Goal: Information Seeking & Learning: Find specific fact

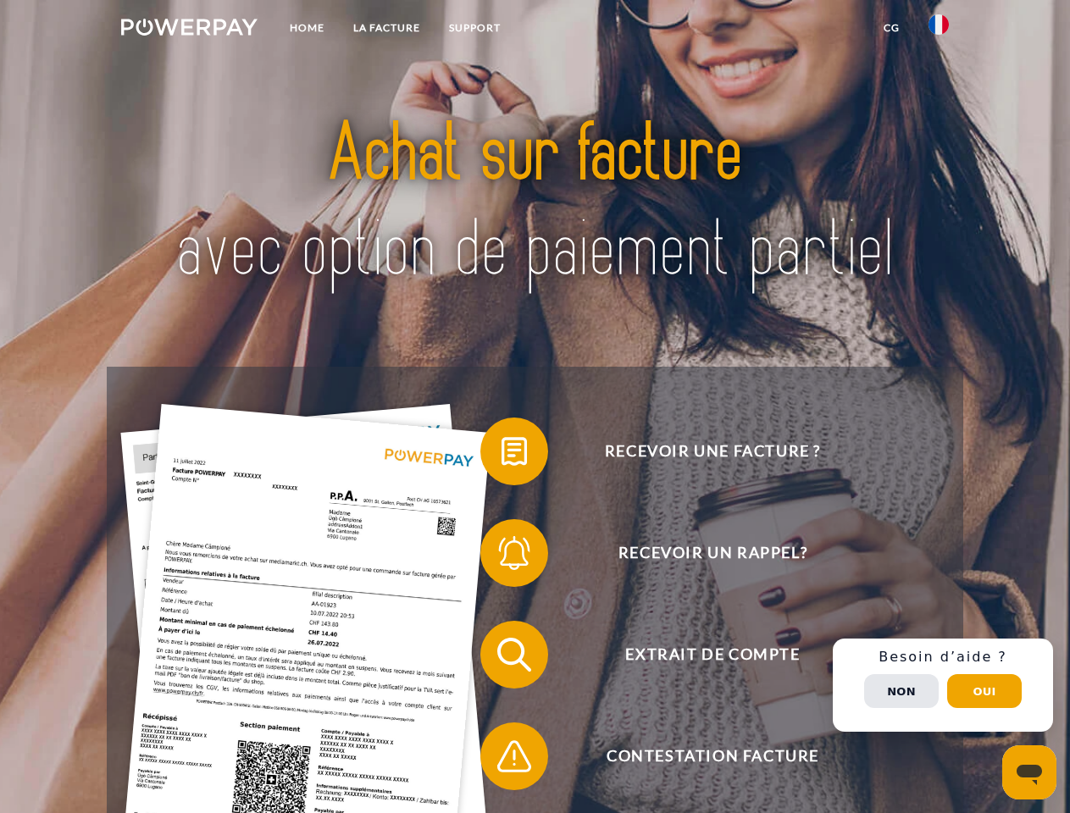
click at [189, 30] on img at bounding box center [189, 27] width 136 height 17
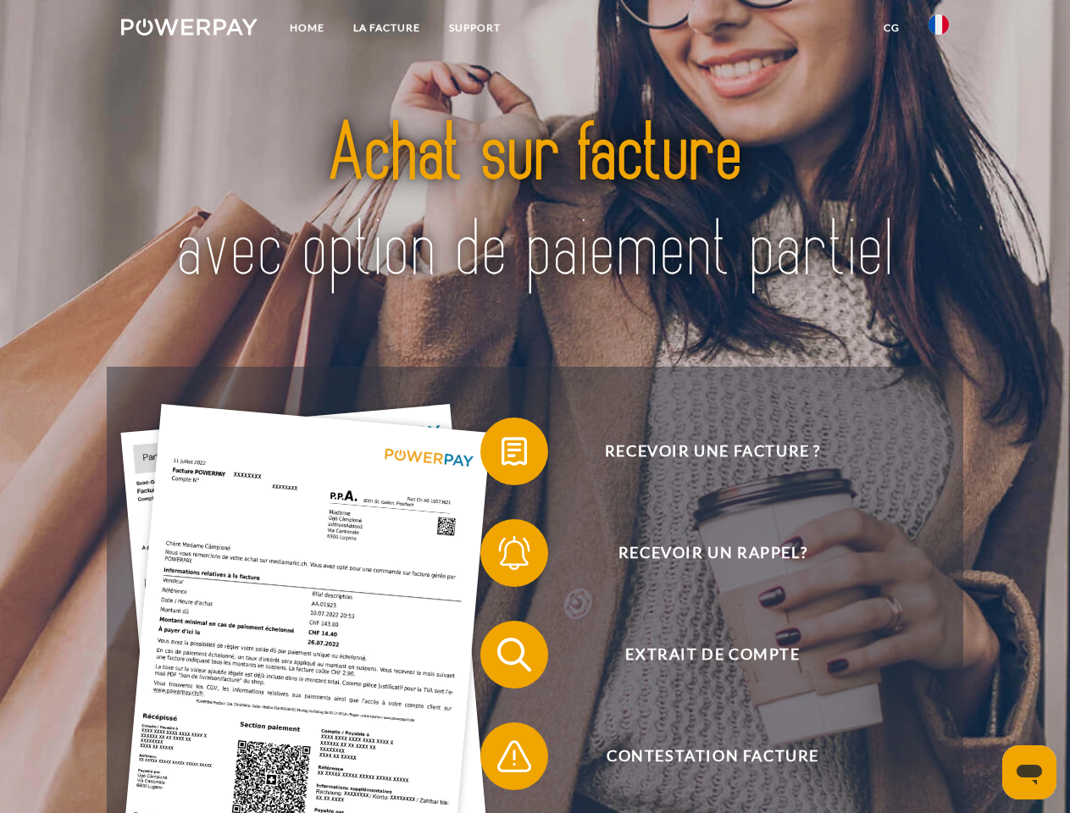
click at [939, 30] on img at bounding box center [939, 24] width 20 height 20
click at [891, 28] on link "CG" at bounding box center [891, 28] width 45 height 31
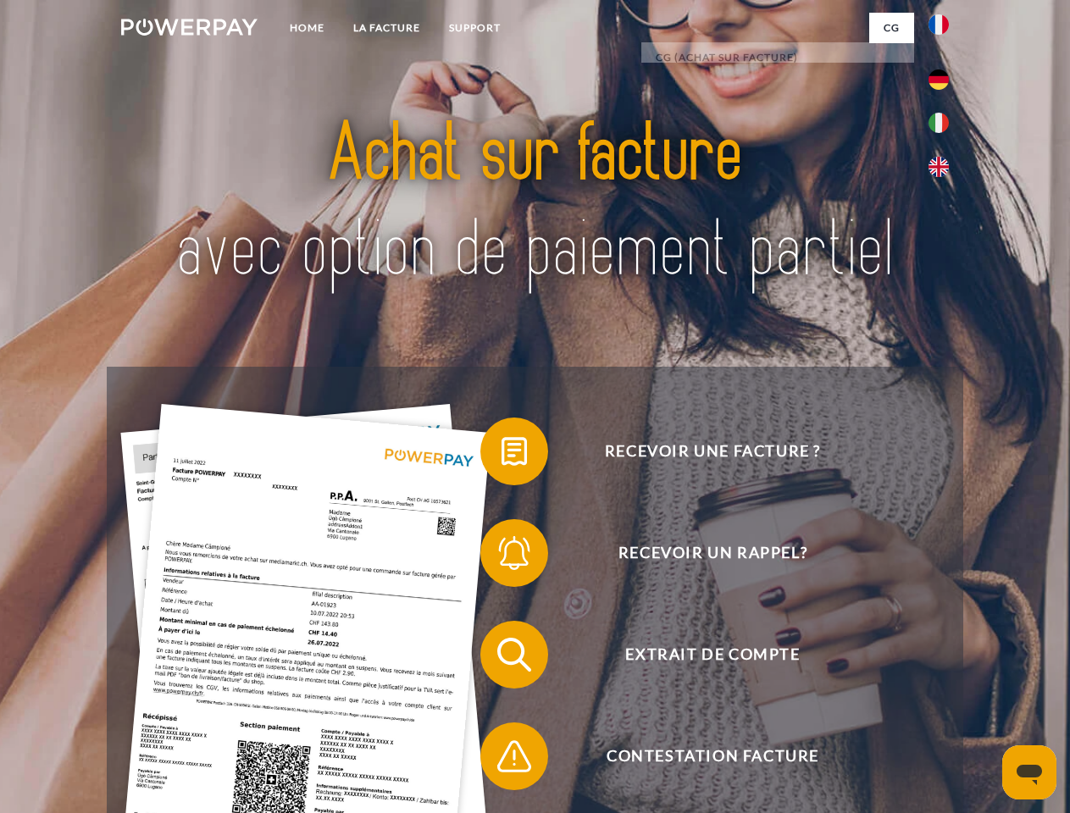
click at [502, 455] on span at bounding box center [489, 451] width 85 height 85
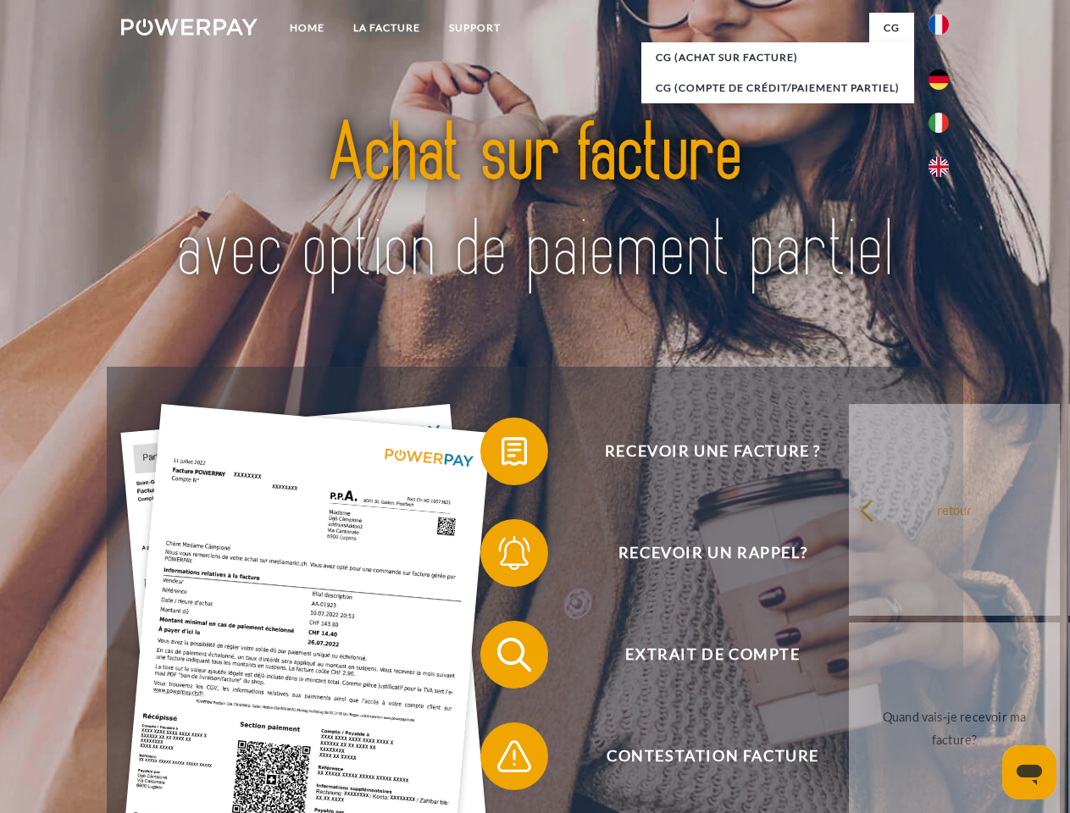
click at [502, 557] on span at bounding box center [489, 553] width 85 height 85
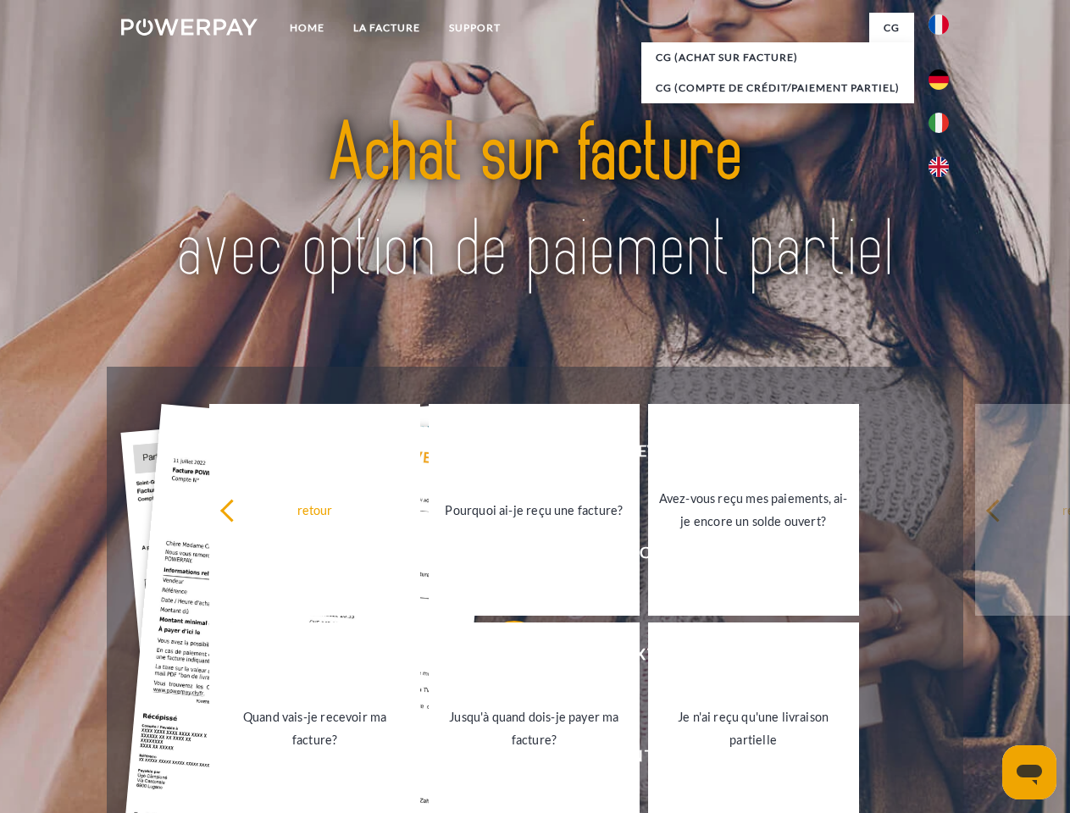
click at [502, 658] on link "Jusqu'à quand dois-je payer ma facture?" at bounding box center [534, 729] width 211 height 212
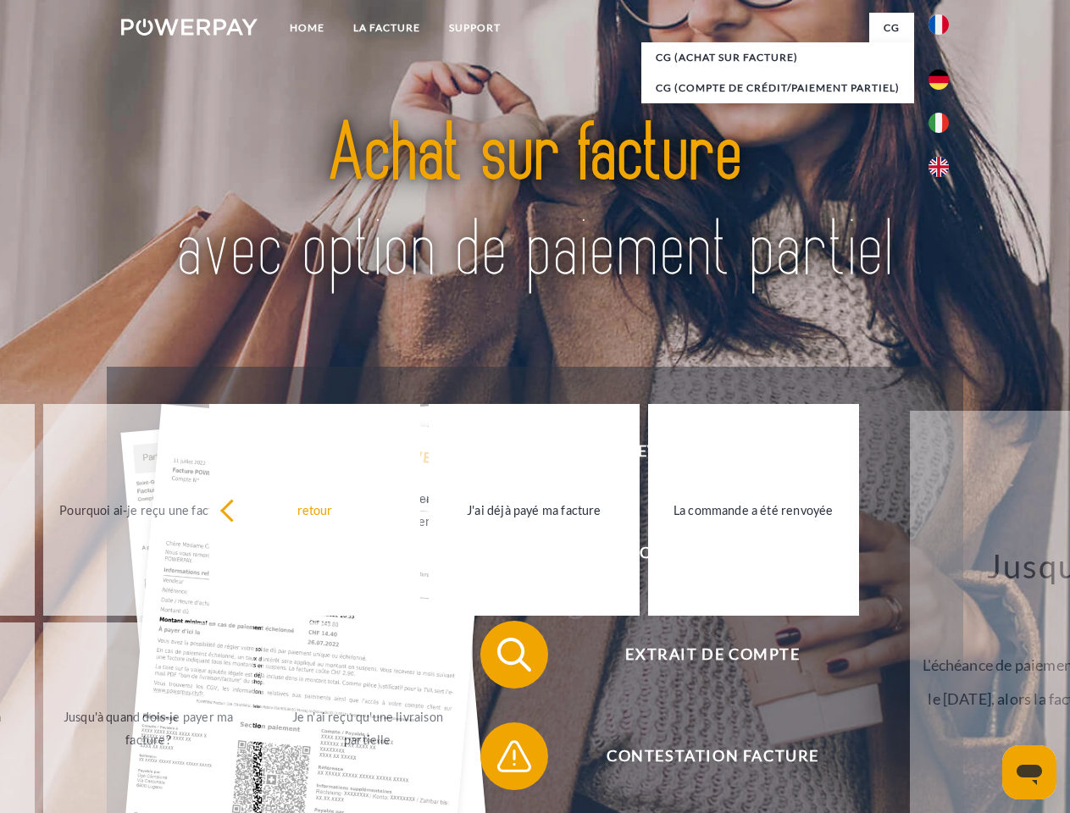
click at [502, 760] on span at bounding box center [489, 756] width 85 height 85
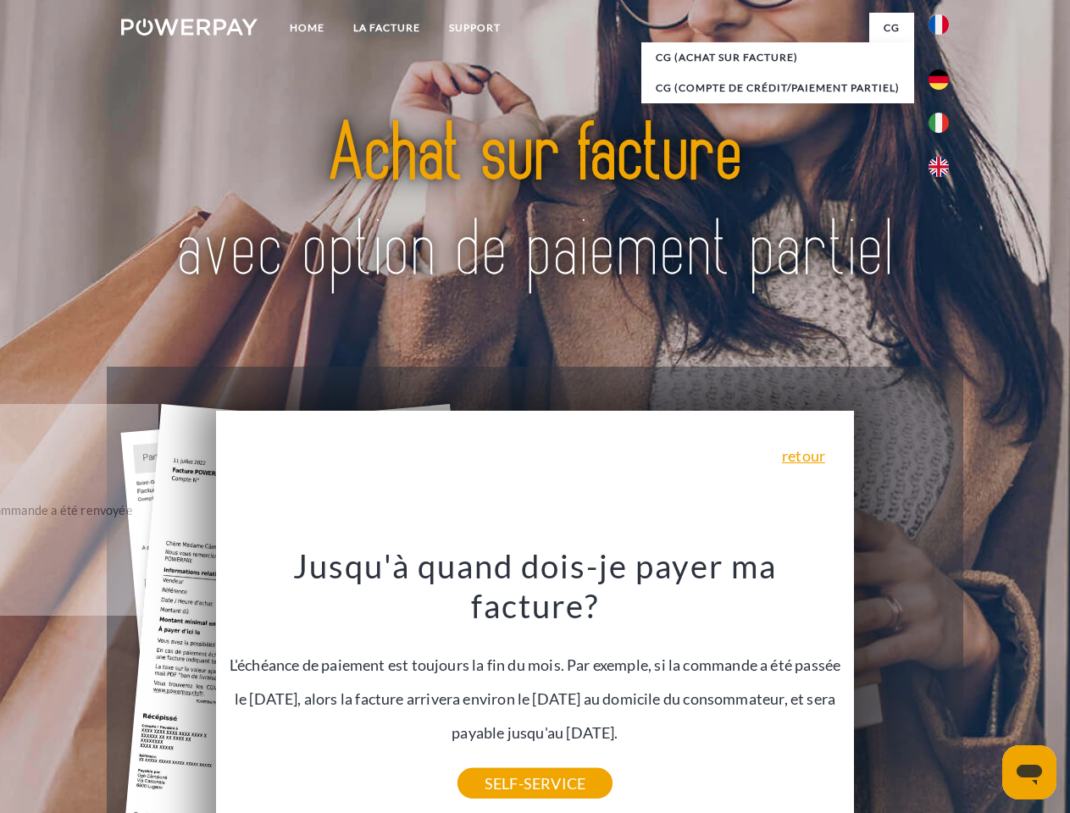
click at [943, 686] on div "Recevoir une facture ? Recevoir un rappel? Extrait de compte retour" at bounding box center [535, 706] width 856 height 678
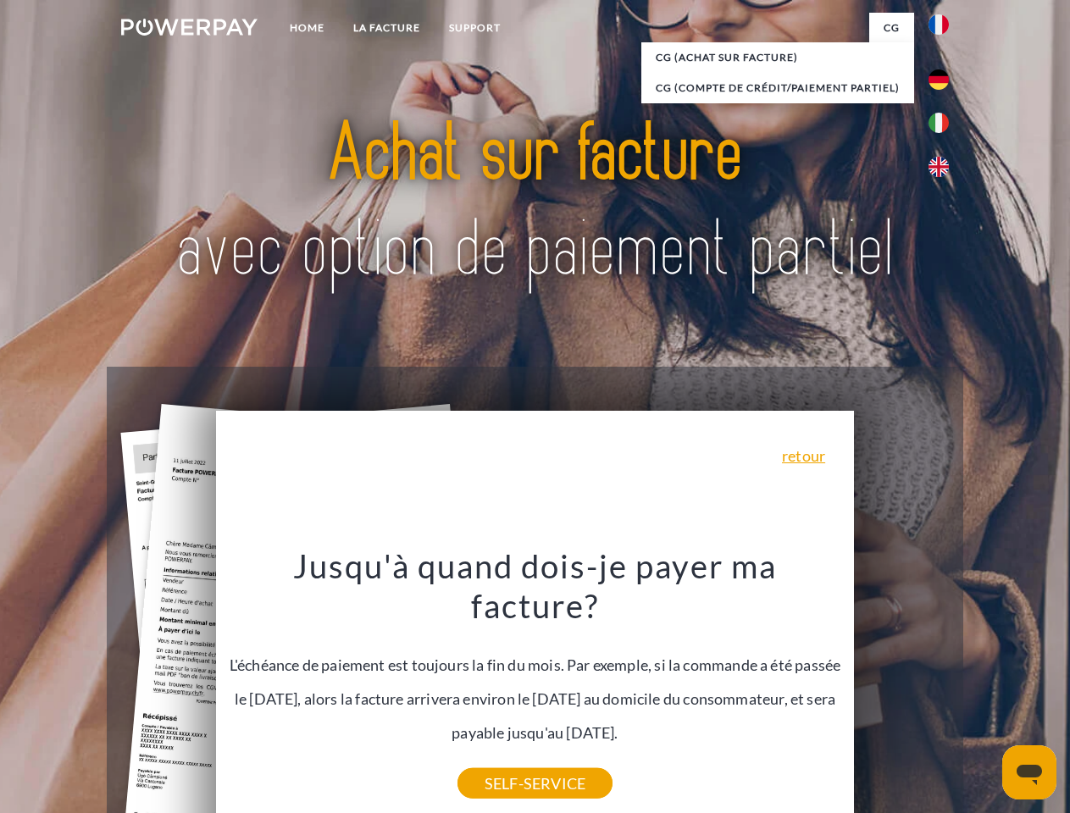
click at [902, 689] on span "Extrait de compte" at bounding box center [712, 655] width 415 height 68
click at [985, 691] on header "Home LA FACTURE Support" at bounding box center [535, 585] width 1070 height 1170
